Goal: Task Accomplishment & Management: Manage account settings

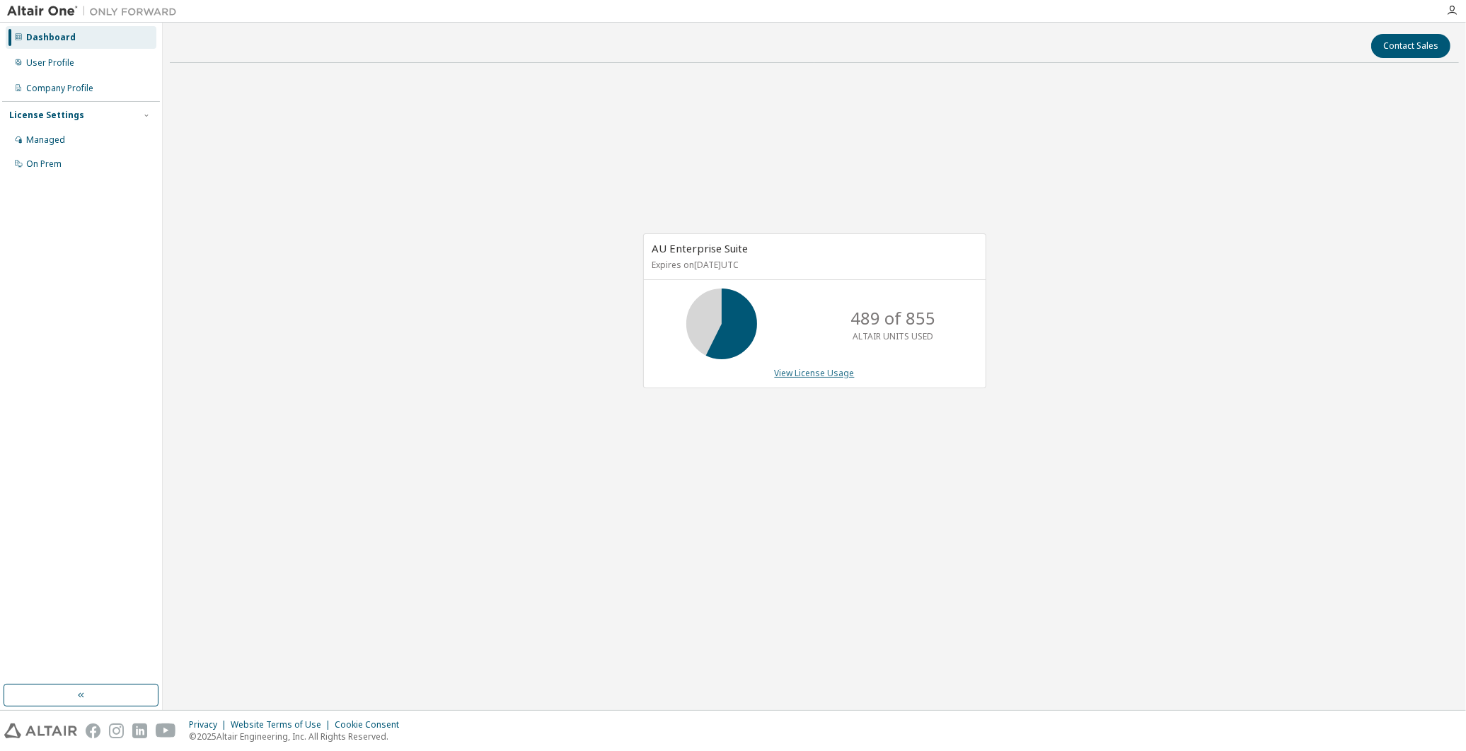
click at [814, 371] on link "View License Usage" at bounding box center [815, 373] width 80 height 12
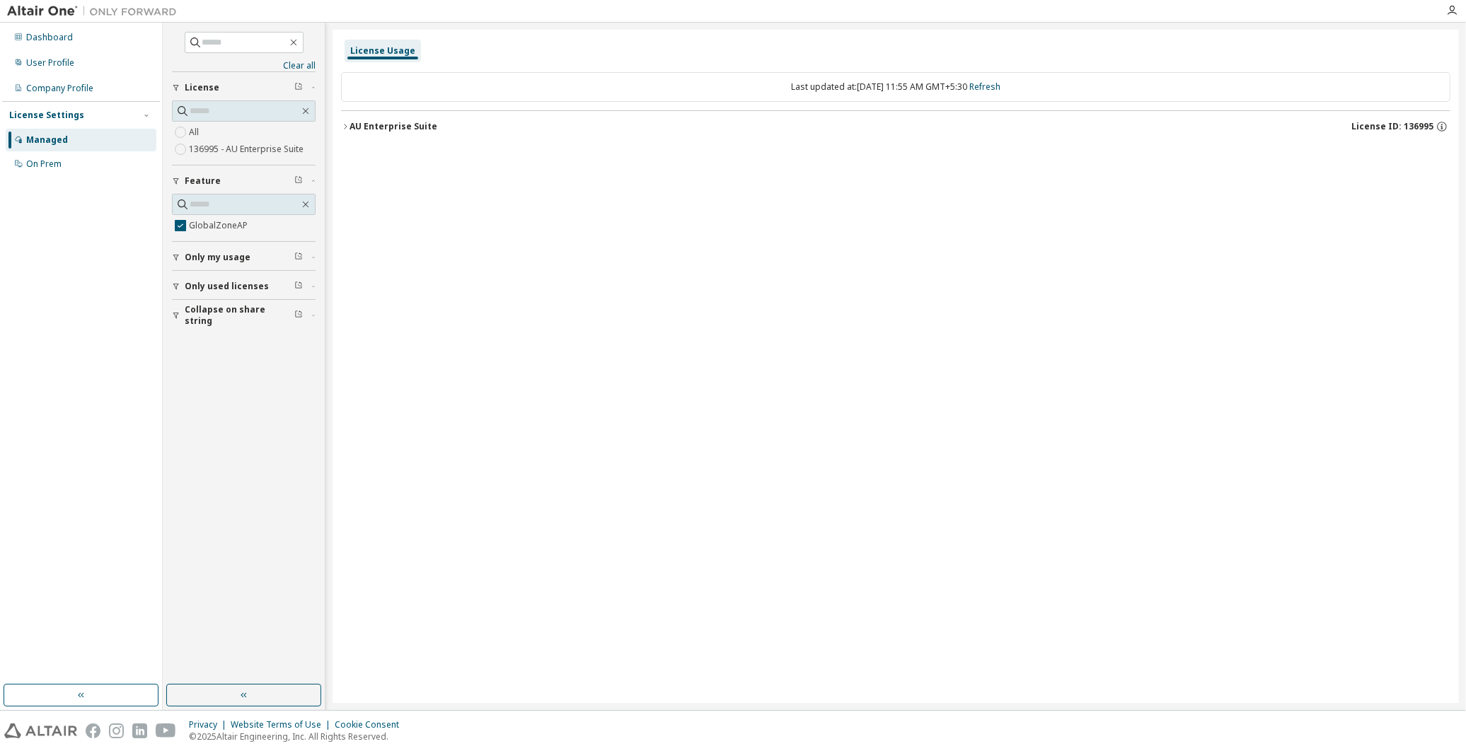
click at [347, 125] on icon "button" at bounding box center [345, 126] width 8 height 8
click at [357, 153] on icon "button" at bounding box center [358, 155] width 8 height 8
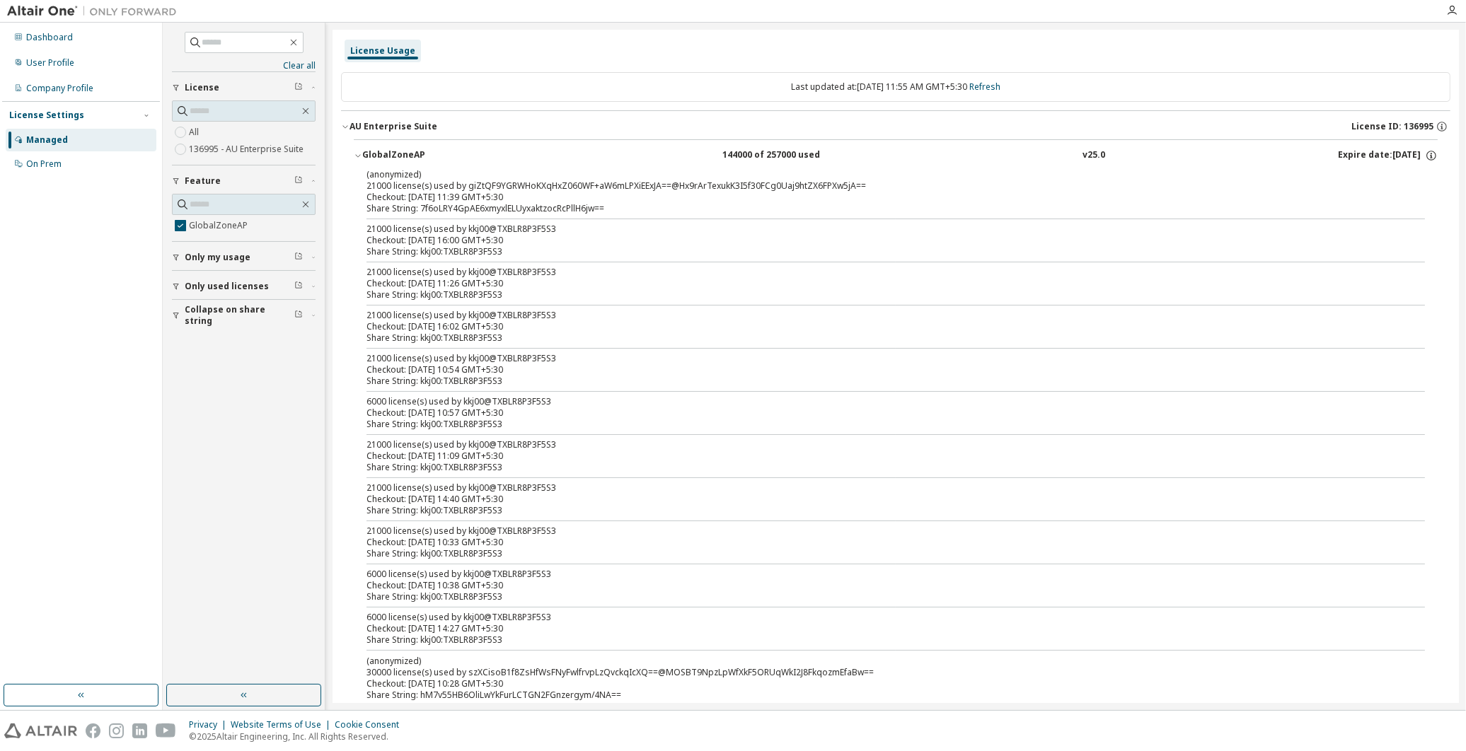
click at [181, 322] on button "Collapse on share string" at bounding box center [244, 315] width 144 height 31
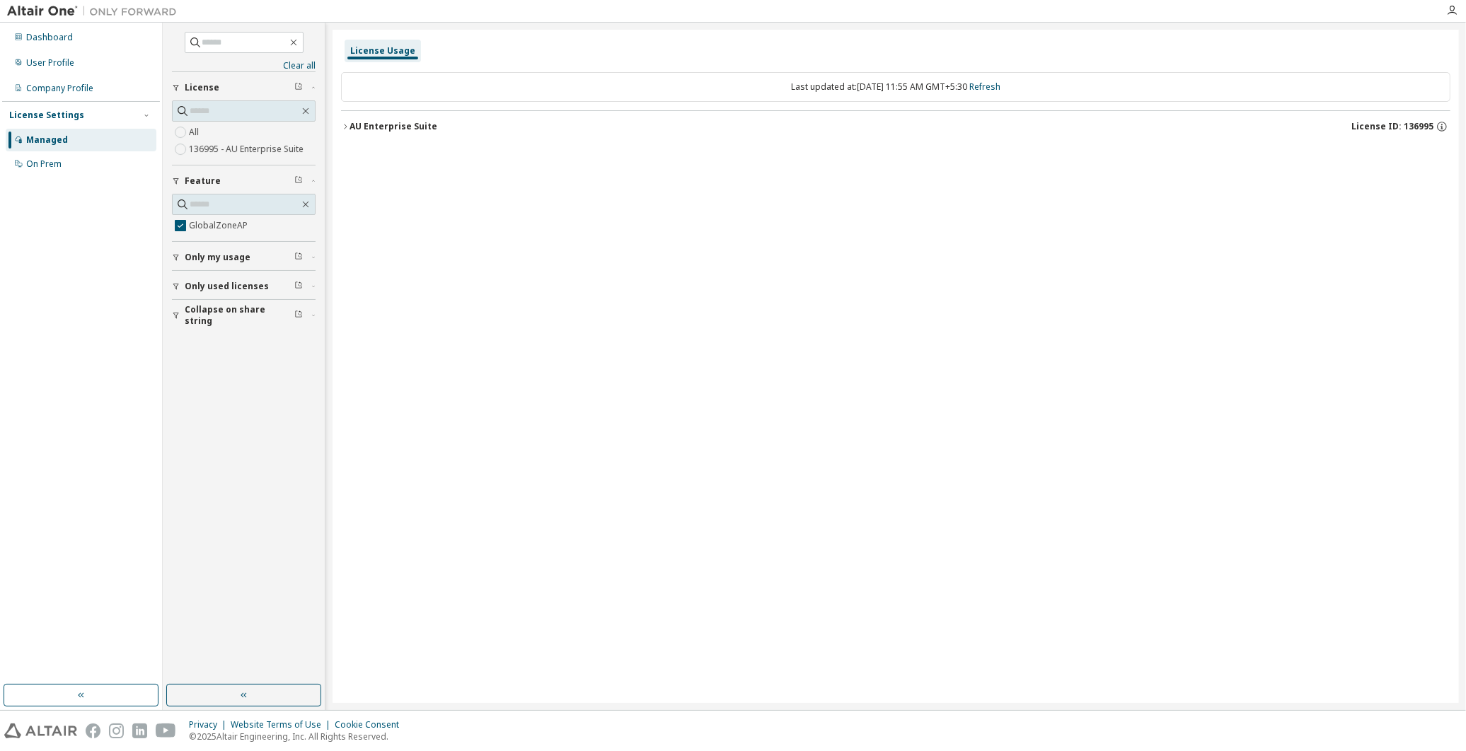
click at [342, 124] on icon "button" at bounding box center [345, 126] width 8 height 8
click at [359, 156] on icon "button" at bounding box center [358, 155] width 3 height 5
